Goal: Task Accomplishment & Management: Manage account settings

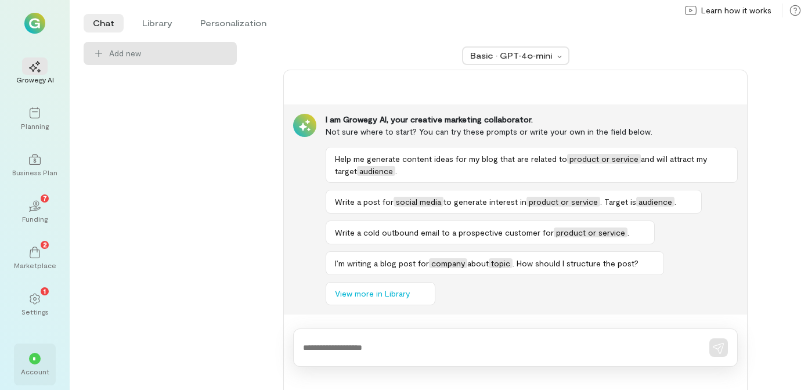
click at [31, 360] on div "*" at bounding box center [35, 359] width 12 height 12
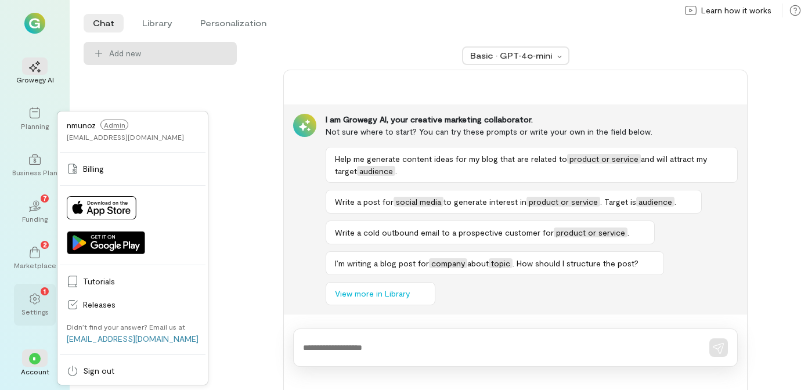
click at [34, 305] on div "1" at bounding box center [35, 298] width 26 height 17
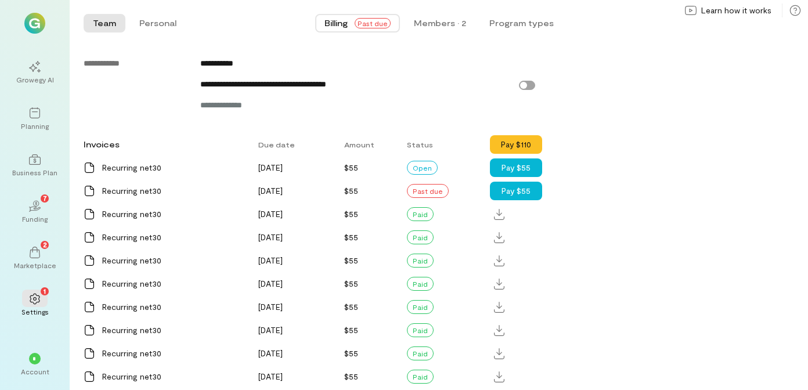
scroll to position [638, 0]
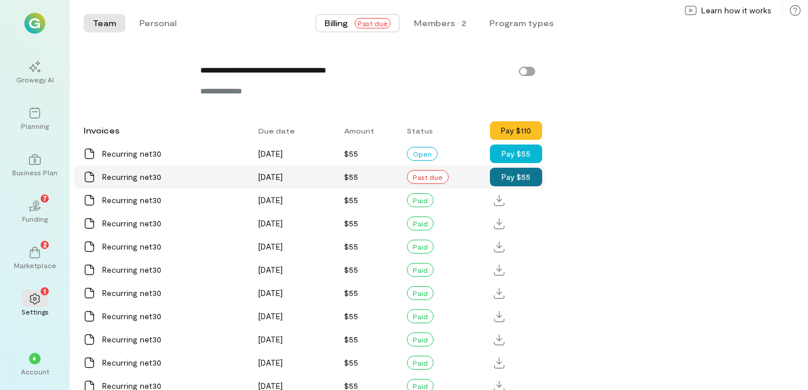
click at [518, 186] on button "Pay $55" at bounding box center [516, 177] width 52 height 19
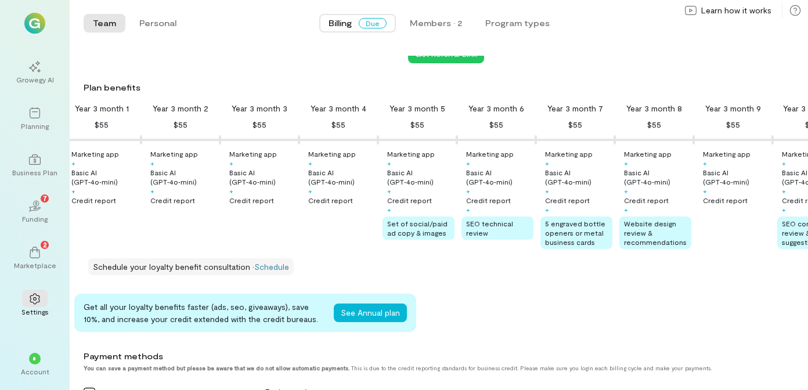
scroll to position [116, 0]
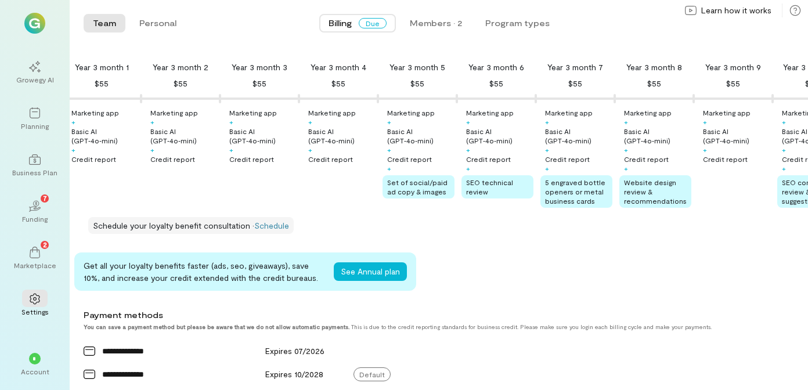
click at [268, 227] on div "Schedule your loyalty benefit consultation · Schedule" at bounding box center [190, 225] width 205 height 17
click at [272, 230] on link "Schedule" at bounding box center [271, 226] width 35 height 10
